Goal: Information Seeking & Learning: Learn about a topic

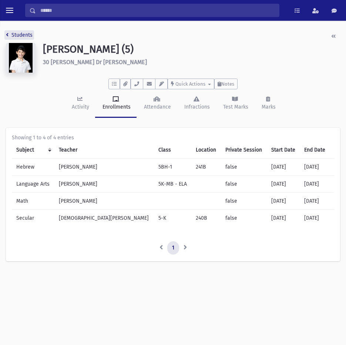
click at [21, 33] on link "Students" at bounding box center [19, 35] width 27 height 6
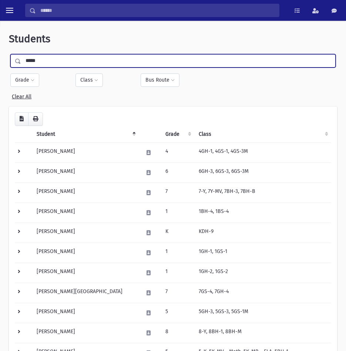
drag, startPoint x: 74, startPoint y: 59, endPoint x: -2, endPoint y: 73, distance: 77.6
click at [0, 73] on html "Search Results All Accounts Students" at bounding box center [173, 175] width 346 height 351
type input "*****"
click at [9, 54] on input "submit" at bounding box center [19, 59] width 21 height 10
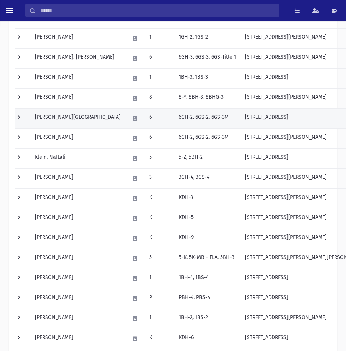
scroll to position [292, 0]
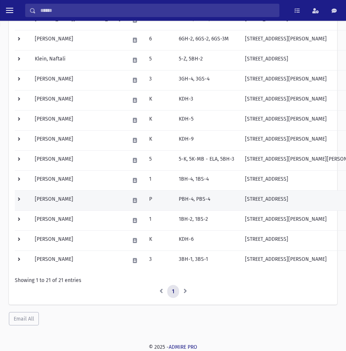
click at [79, 200] on td "Klein, Yehoshua" at bounding box center [77, 200] width 95 height 20
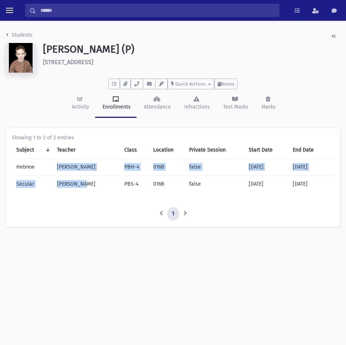
drag, startPoint x: 57, startPoint y: 168, endPoint x: 83, endPoint y: 187, distance: 31.6
click at [83, 187] on tbody "Hebrew Rabbi Kaluszyner PBH-4 016B false 07/01/2025 06/30/2026 Secular Miss Ste…" at bounding box center [173, 176] width 323 height 34
copy tbody "Rabbi Kaluszyner PBH-4 016B false 07/01/2025 06/30/2026 Secular Miss Stein"
click at [30, 34] on link "Students" at bounding box center [19, 35] width 27 height 6
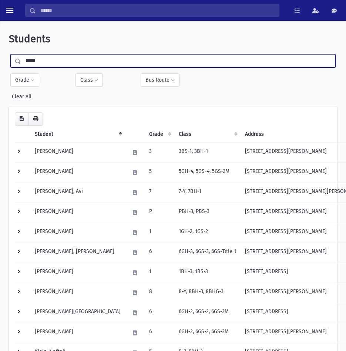
drag, startPoint x: 76, startPoint y: 59, endPoint x: -2, endPoint y: 23, distance: 85.5
click at [0, 23] on html "Search Results All Accounts Students" at bounding box center [173, 175] width 346 height 351
type input "*******"
click at [9, 54] on input "submit" at bounding box center [19, 59] width 21 height 10
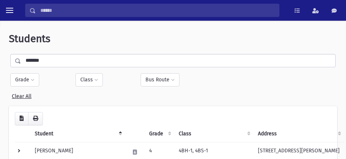
click at [57, 159] on html "Search Results All Accounts Students" at bounding box center [173, 79] width 346 height 159
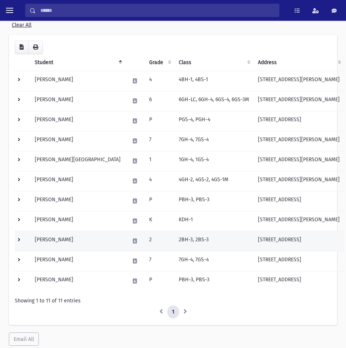
scroll to position [95, 0]
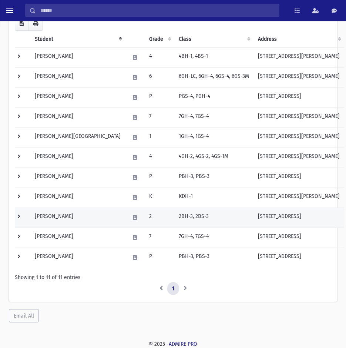
click at [56, 221] on td "Kaufmann, Ezzy" at bounding box center [77, 218] width 95 height 20
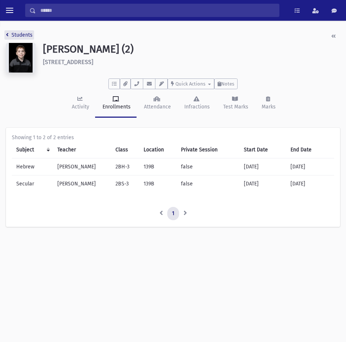
click at [28, 37] on link "Students" at bounding box center [19, 35] width 27 height 6
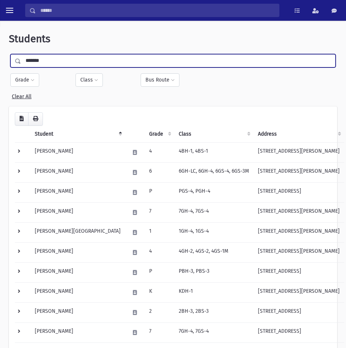
drag, startPoint x: 52, startPoint y: 61, endPoint x: -39, endPoint y: 59, distance: 90.8
click at [0, 59] on html "Search Results All Accounts Students" at bounding box center [173, 174] width 346 height 348
type input "******"
click at [9, 54] on input "submit" at bounding box center [19, 59] width 21 height 10
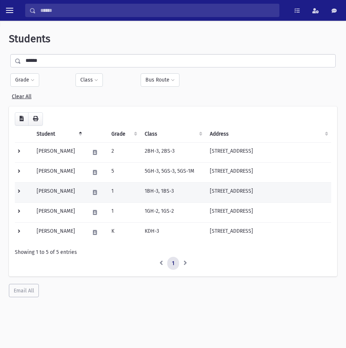
click at [56, 191] on td "Kiffel, Ezra" at bounding box center [58, 192] width 53 height 20
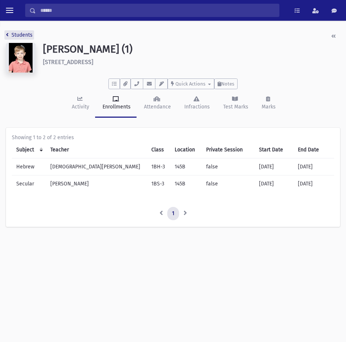
click at [29, 36] on link "Students" at bounding box center [19, 35] width 27 height 6
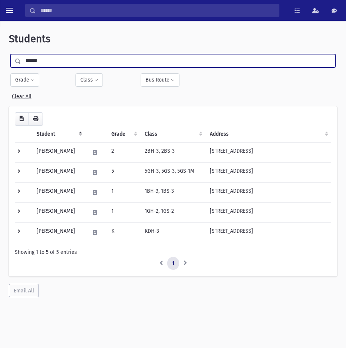
drag, startPoint x: 44, startPoint y: 67, endPoint x: -87, endPoint y: 67, distance: 131.2
click at [0, 67] on html "Search Results All Accounts Students" at bounding box center [173, 174] width 346 height 348
type input "******"
click at [9, 54] on input "submit" at bounding box center [19, 59] width 21 height 10
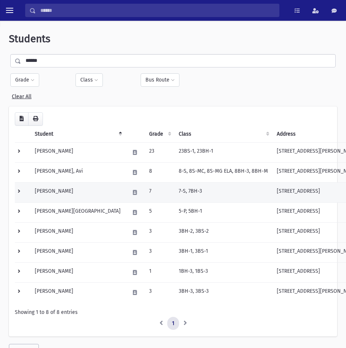
click at [59, 186] on td "Fisher, Benyamin" at bounding box center [77, 192] width 95 height 20
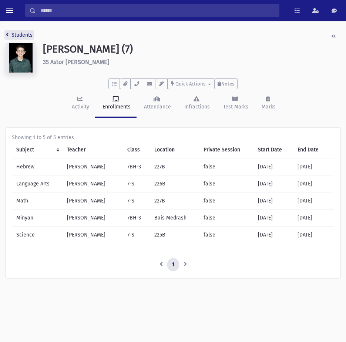
click at [20, 34] on link "Students" at bounding box center [19, 35] width 27 height 6
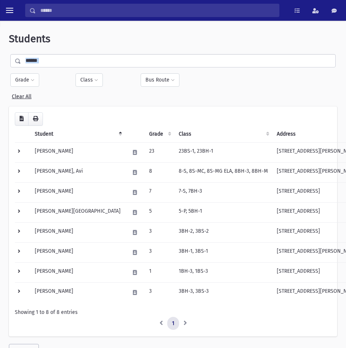
drag, startPoint x: 54, startPoint y: 67, endPoint x: 31, endPoint y: 61, distance: 24.5
click at [31, 61] on div "****** Filter By Grade * ** * * * * * * * * * * * * ** ** ** ** Filter Class" at bounding box center [173, 77] width 329 height 46
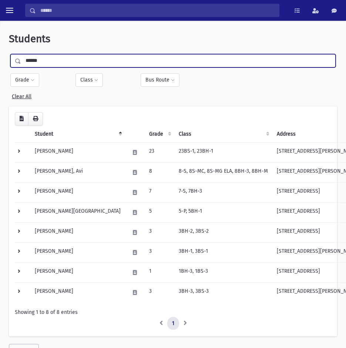
drag, startPoint x: 56, startPoint y: 60, endPoint x: -27, endPoint y: 65, distance: 83.1
click at [0, 65] on html "Search Results All Accounts Students" at bounding box center [173, 174] width 346 height 348
type input "********"
click at [9, 54] on input "submit" at bounding box center [19, 59] width 21 height 10
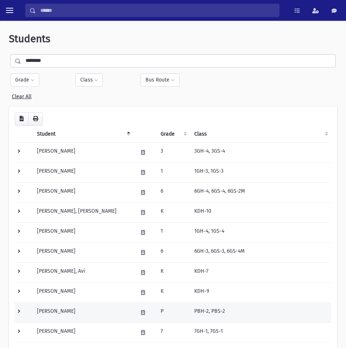
click at [68, 313] on td "[PERSON_NAME]" at bounding box center [83, 312] width 101 height 20
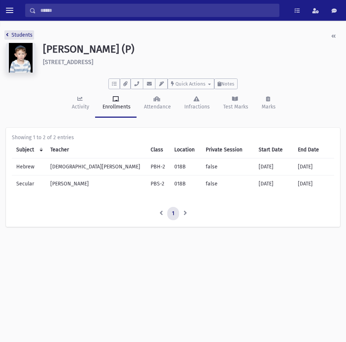
click at [20, 38] on link "Students" at bounding box center [19, 35] width 27 height 6
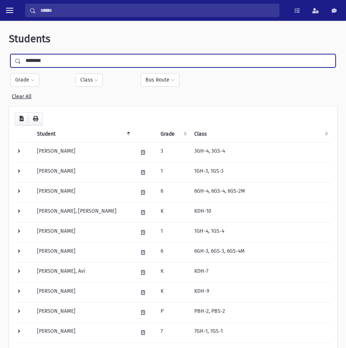
drag, startPoint x: 58, startPoint y: 60, endPoint x: -80, endPoint y: 49, distance: 138.3
click at [0, 49] on html "Search Results All Accounts Students" at bounding box center [173, 174] width 346 height 348
type input "*****"
click at [9, 54] on input "submit" at bounding box center [19, 59] width 21 height 10
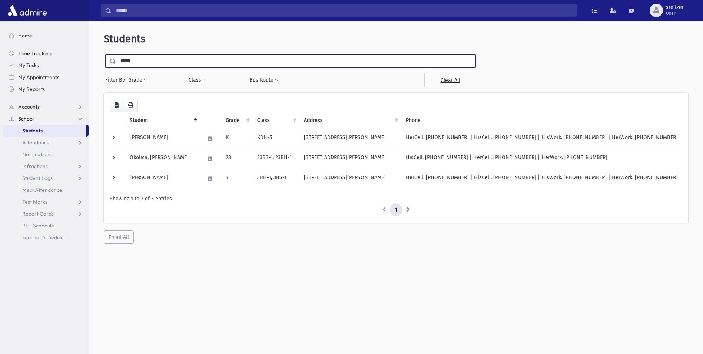
drag, startPoint x: 149, startPoint y: 62, endPoint x: 38, endPoint y: 57, distance: 111.3
click at [38, 57] on div "Search Results All Accounts" at bounding box center [351, 186] width 703 height 373
type input "*********"
click at [104, 54] on input "submit" at bounding box center [114, 59] width 21 height 10
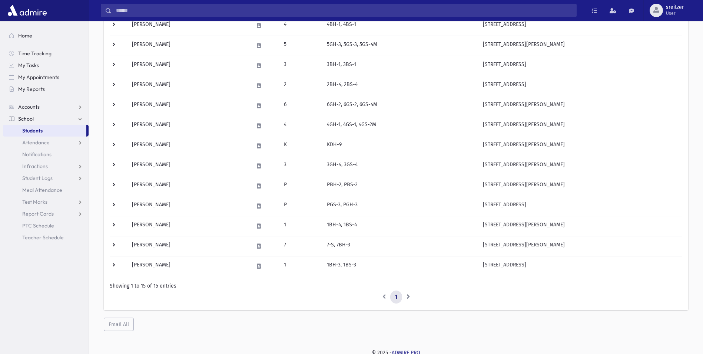
scroll to position [156, 0]
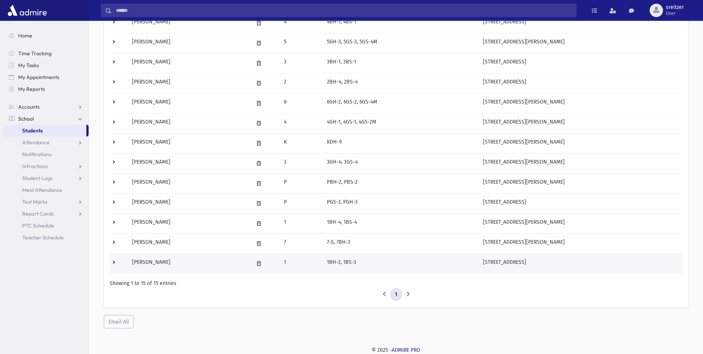
click at [174, 264] on td "Rosenberg, Yosef" at bounding box center [188, 263] width 122 height 20
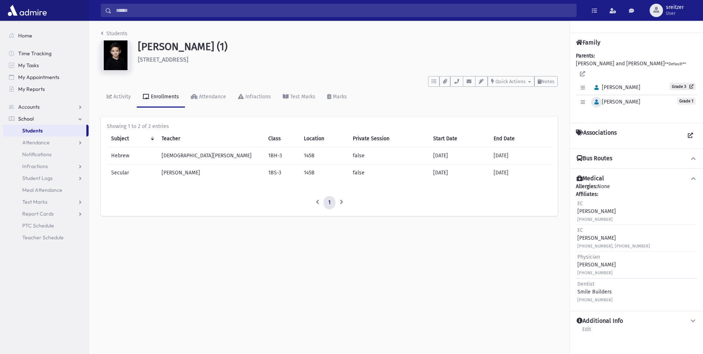
click at [600, 97] on button "button" at bounding box center [596, 102] width 11 height 11
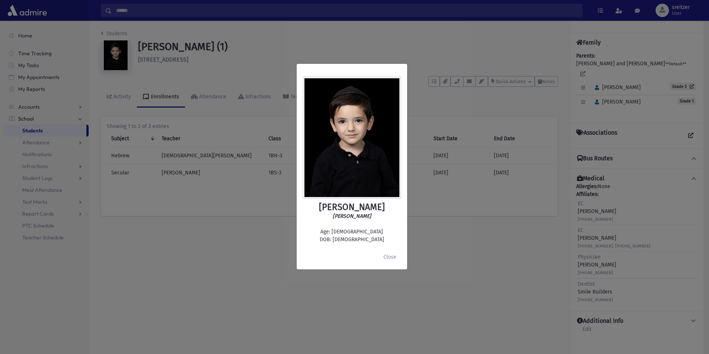
click at [413, 259] on div "Yosef Rosenberg יוסף רוזנברג Age: 5 DOB: 11/05/2019 Close" at bounding box center [354, 177] width 709 height 354
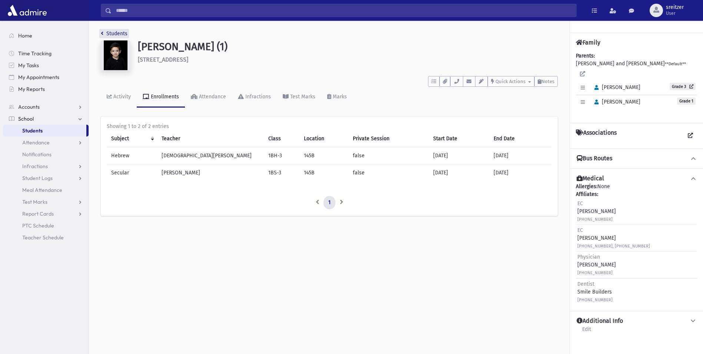
click at [119, 31] on link "Students" at bounding box center [114, 33] width 27 height 6
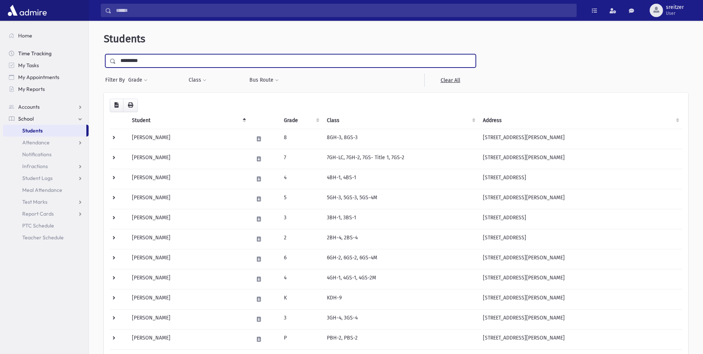
drag, startPoint x: 153, startPoint y: 59, endPoint x: 12, endPoint y: 52, distance: 141.3
click at [12, 52] on div "Search Results All Accounts" at bounding box center [351, 254] width 703 height 509
type input "*****"
click at [104, 54] on input "submit" at bounding box center [114, 59] width 21 height 10
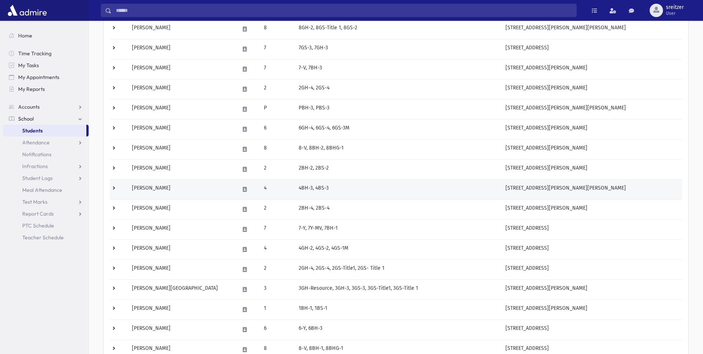
scroll to position [185, 0]
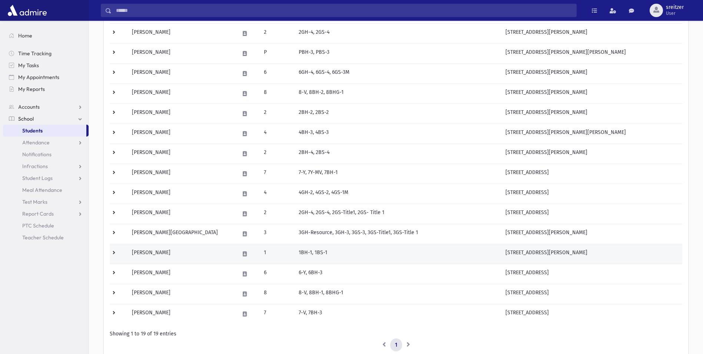
click at [175, 258] on td "Grossman, Eitan Aharon" at bounding box center [180, 253] width 107 height 20
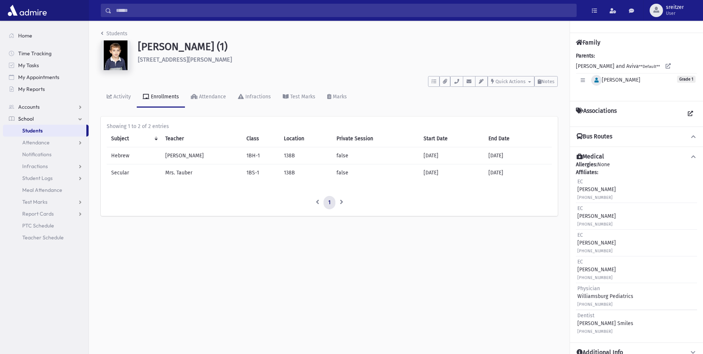
click at [596, 82] on icon "button" at bounding box center [596, 80] width 4 height 5
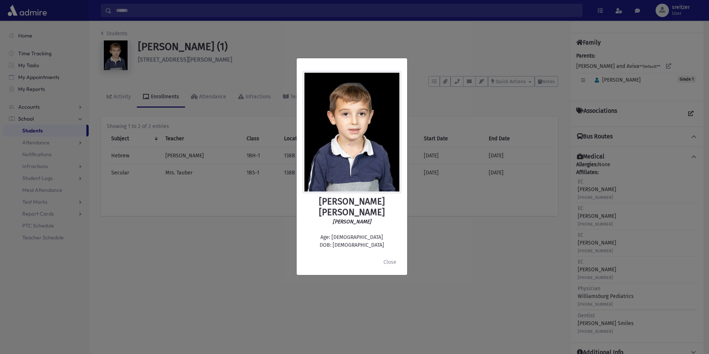
click at [418, 42] on div "Eitan Aharon Grossman איתן אהרן גרוסמן Age: 6 DOB: 6/19/2019 Close" at bounding box center [354, 177] width 709 height 354
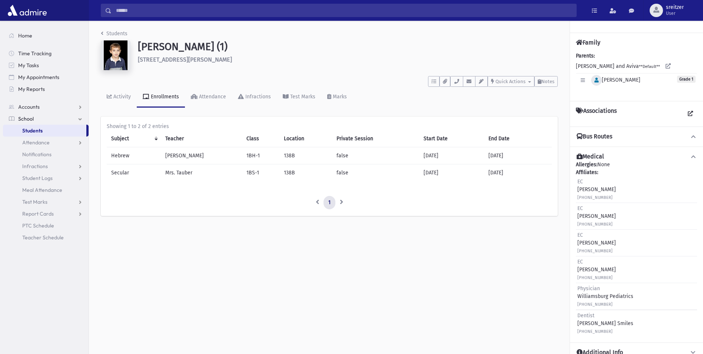
click at [594, 84] on button "button" at bounding box center [596, 80] width 11 height 11
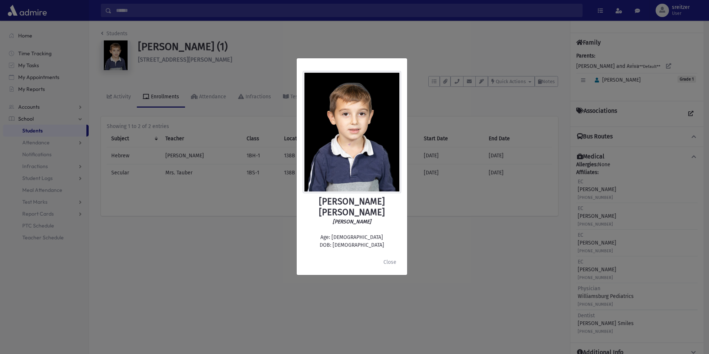
click at [444, 303] on div "Eitan Aharon Grossman איתן אהרן גרוסמן Age: 6 DOB: 6/19/2019 Close" at bounding box center [354, 177] width 709 height 354
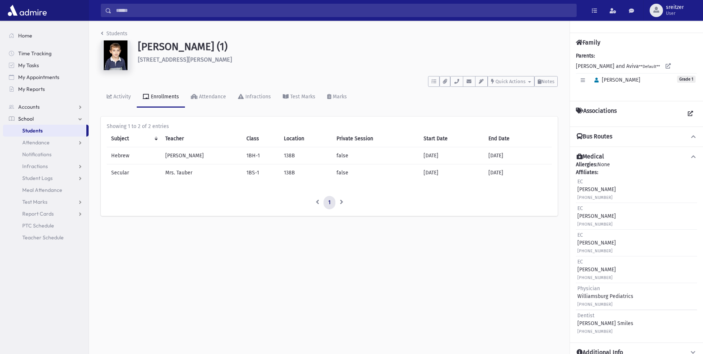
click at [194, 61] on h6 "35 Rosman Rd Thiells" at bounding box center [348, 59] width 420 height 7
drag, startPoint x: 194, startPoint y: 60, endPoint x: 139, endPoint y: 60, distance: 55.2
click at [139, 60] on h6 "35 Rosman Rd Thiells" at bounding box center [348, 59] width 420 height 7
copy h6 "35 Rosman Rd Thiells"
drag, startPoint x: 129, startPoint y: 32, endPoint x: 124, endPoint y: 32, distance: 4.8
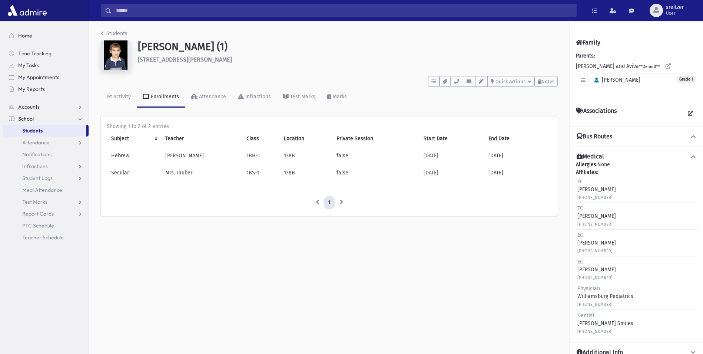
click at [129, 32] on div "Students" at bounding box center [329, 35] width 457 height 11
click at [120, 32] on link "Students" at bounding box center [114, 33] width 27 height 6
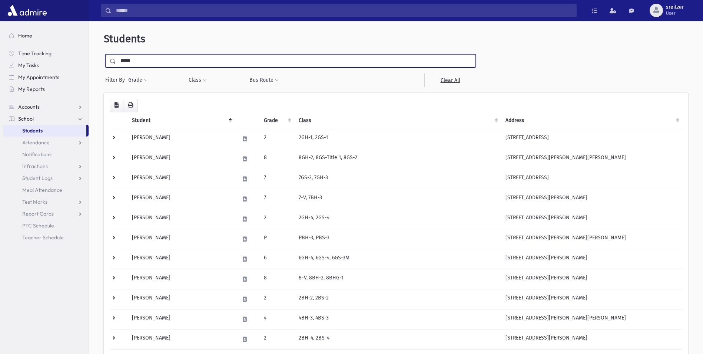
drag, startPoint x: 146, startPoint y: 60, endPoint x: -1, endPoint y: 37, distance: 149.3
click at [0, 37] on html "Search Results All Accounts Students" at bounding box center [351, 177] width 703 height 354
type input "*****"
click at [104, 54] on input "submit" at bounding box center [114, 59] width 21 height 10
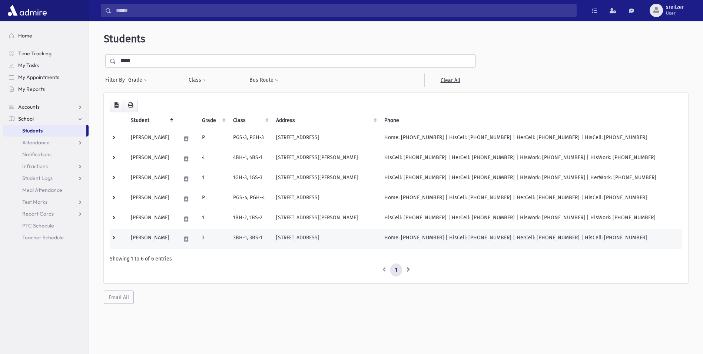
click at [161, 242] on td "[PERSON_NAME]" at bounding box center [151, 239] width 50 height 20
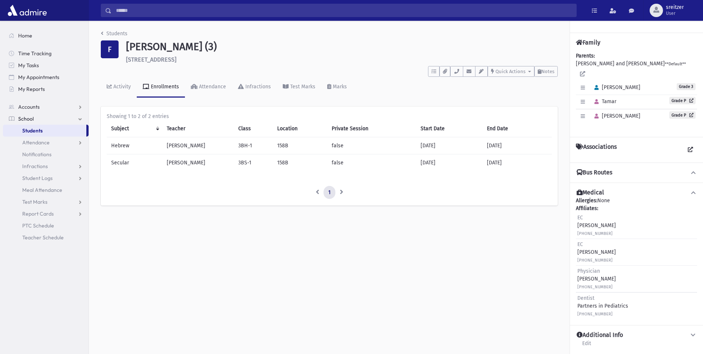
drag, startPoint x: 192, startPoint y: 59, endPoint x: 126, endPoint y: 60, distance: 66.0
click at [126, 60] on h6 "8 Bristol Ln Spring Valley" at bounding box center [342, 59] width 432 height 7
copy h6 "8 Bristol Ln Spring Valley"
click at [119, 27] on div "Students F Fogel, Yisroel (3) 8 Bristol Ln Spring Valley **** To Do's No open t…" at bounding box center [329, 121] width 481 height 201
click at [119, 34] on link "Students" at bounding box center [114, 33] width 27 height 6
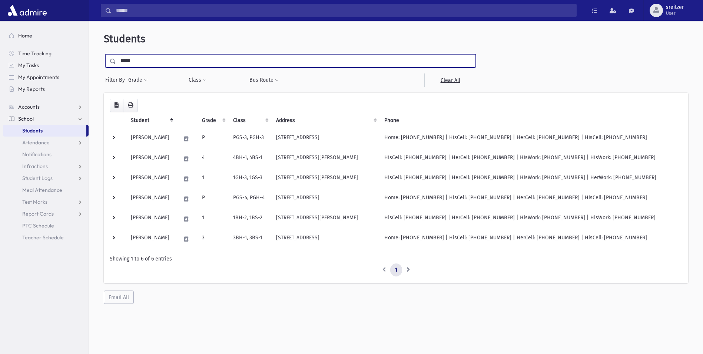
drag, startPoint x: 162, startPoint y: 63, endPoint x: -1, endPoint y: 49, distance: 163.7
click at [0, 49] on html "Search Results All Accounts Students" at bounding box center [351, 177] width 703 height 354
type input "*********"
click at [104, 54] on input "submit" at bounding box center [114, 59] width 21 height 10
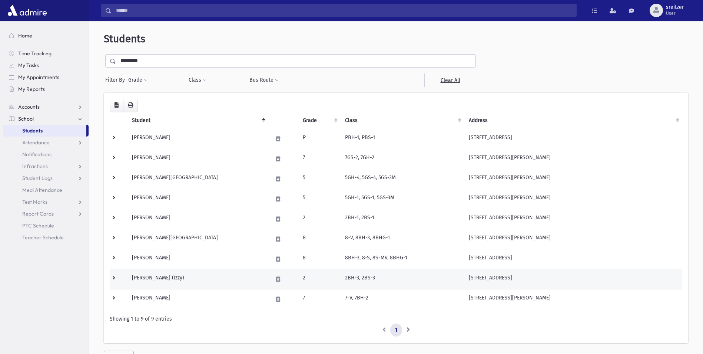
click at [190, 281] on td "[PERSON_NAME] (Izzy)" at bounding box center [197, 279] width 141 height 20
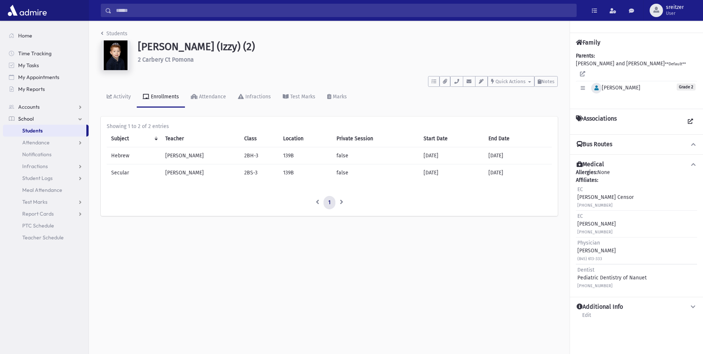
click at [593, 90] on button "button" at bounding box center [596, 88] width 11 height 11
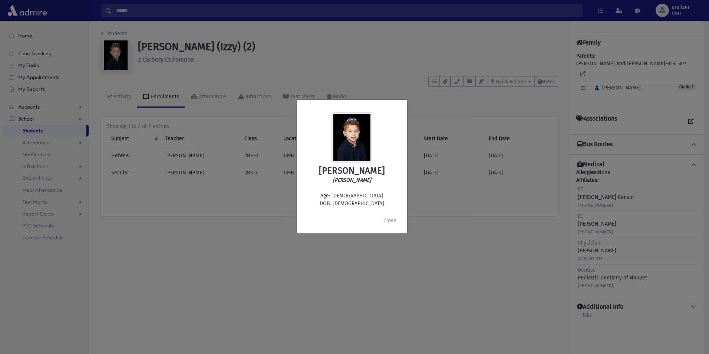
click at [126, 34] on div "Yisroel Yosef Berkowitz ישראל יוסף בערקאוויטש Age: 7 DOB: 9/21/2018 Close" at bounding box center [354, 177] width 709 height 354
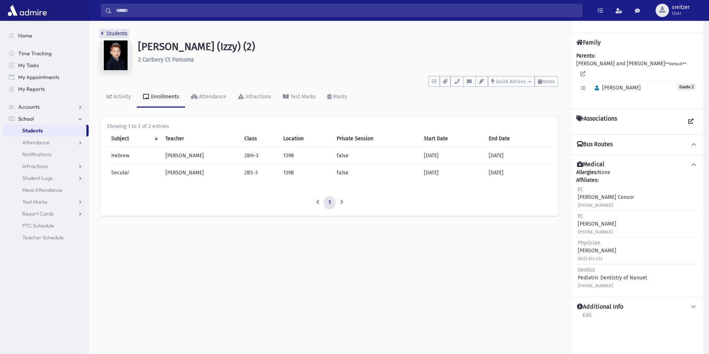
click at [113, 33] on link "Students" at bounding box center [114, 33] width 27 height 6
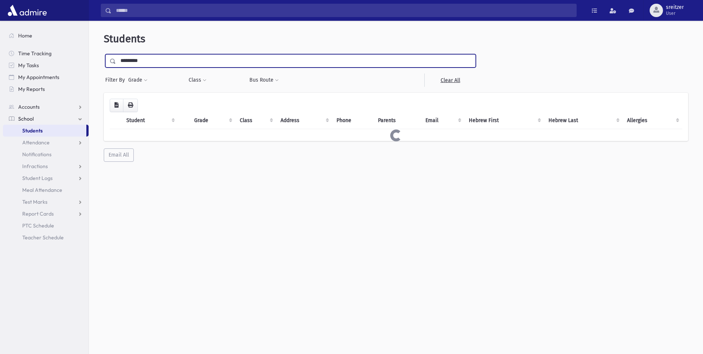
drag, startPoint x: 163, startPoint y: 60, endPoint x: -1, endPoint y: 63, distance: 164.6
click at [0, 63] on html "Search Results All Accounts Students" at bounding box center [351, 177] width 703 height 354
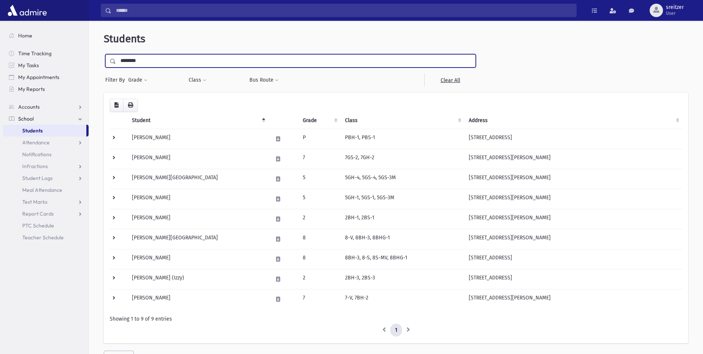
type input "********"
click at [104, 54] on input "submit" at bounding box center [114, 59] width 21 height 10
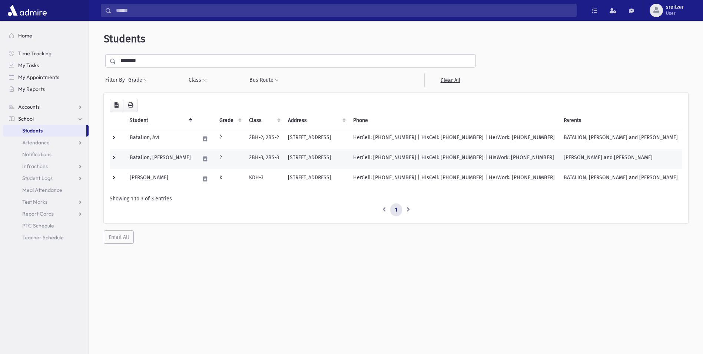
click at [155, 157] on td "Batalion, [PERSON_NAME]" at bounding box center [160, 159] width 70 height 20
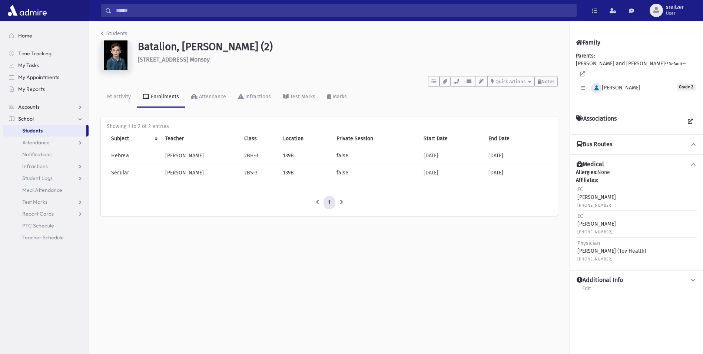
click at [603, 84] on span "Kovi" at bounding box center [615, 87] width 49 height 6
click at [600, 83] on button "button" at bounding box center [596, 88] width 11 height 11
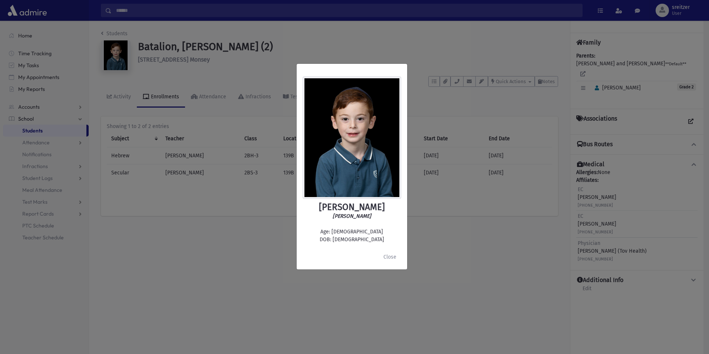
click at [428, 60] on div "Kovi Batalion יעקב מרדכי באטאליון Age: 7 DOB: 4/20/2018 Close" at bounding box center [354, 177] width 709 height 354
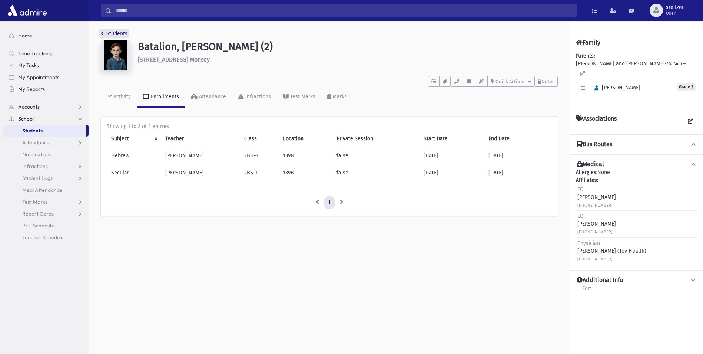
click at [113, 34] on link "Students" at bounding box center [114, 33] width 27 height 6
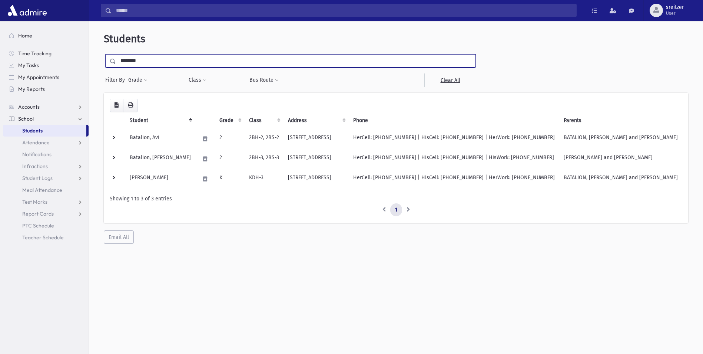
drag, startPoint x: 0, startPoint y: 0, endPoint x: -1, endPoint y: 59, distance: 58.6
click at [0, 59] on html "Search Results All Accounts Students" at bounding box center [351, 177] width 703 height 354
type input "********"
click at [104, 54] on input "submit" at bounding box center [114, 59] width 21 height 10
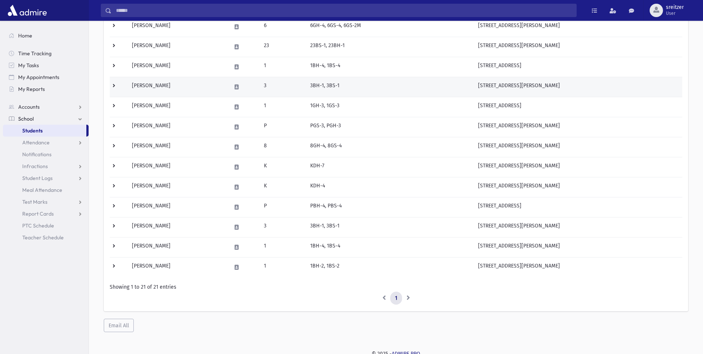
scroll to position [276, 0]
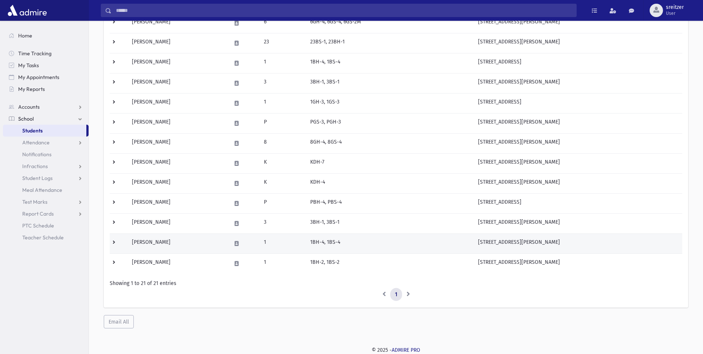
click at [194, 242] on td "[PERSON_NAME]" at bounding box center [176, 243] width 99 height 20
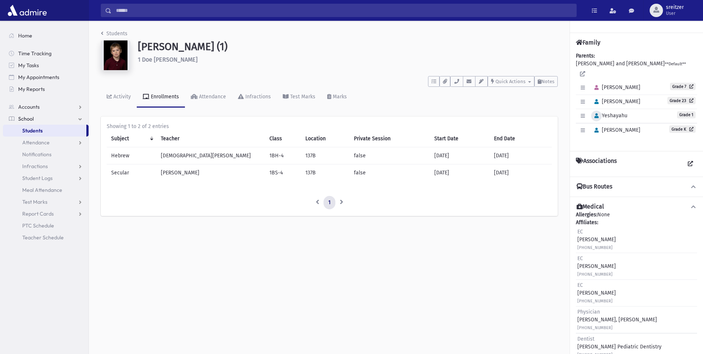
click at [598, 113] on icon "button" at bounding box center [596, 115] width 4 height 5
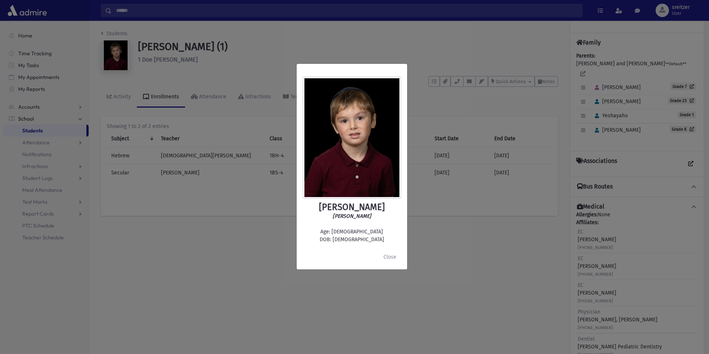
drag, startPoint x: 473, startPoint y: 245, endPoint x: 361, endPoint y: 145, distance: 150.9
click at [473, 244] on div "[PERSON_NAME] [PERSON_NAME] Age: [DEMOGRAPHIC_DATA] DOB: [DEMOGRAPHIC_DATA] Clo…" at bounding box center [354, 177] width 709 height 354
